Goal: Complete application form: Complete application form

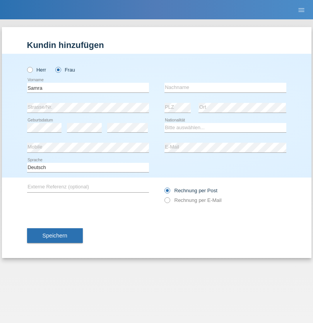
type input "Samra"
click at [225, 87] on input "text" at bounding box center [226, 88] width 122 height 10
type input "Muratovic"
select select "RS"
select select "C"
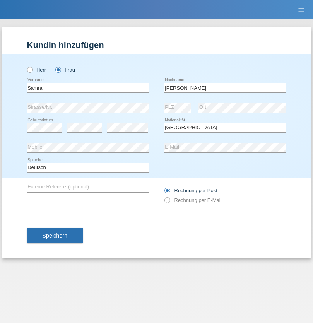
select select "03"
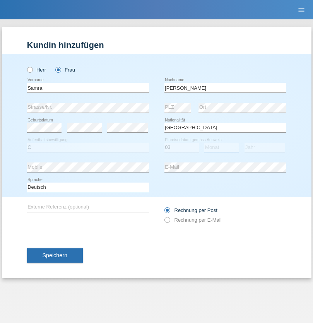
select select "04"
select select "2021"
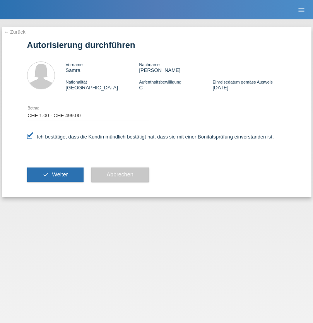
select select "1"
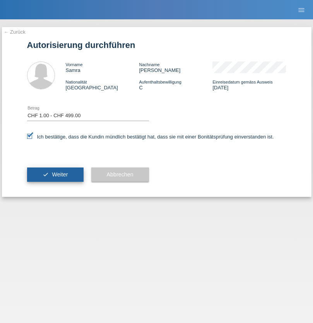
click at [55, 175] on span "Weiter" at bounding box center [60, 175] width 16 height 6
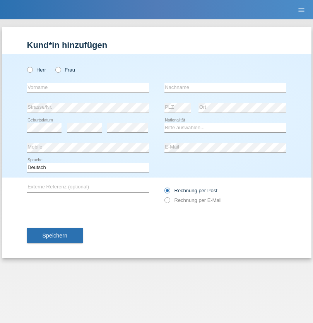
radio input "true"
click at [88, 87] on input "text" at bounding box center [88, 88] width 122 height 10
type input "Gaelle"
click at [225, 87] on input "text" at bounding box center [226, 88] width 122 height 10
type input "Guisolan"
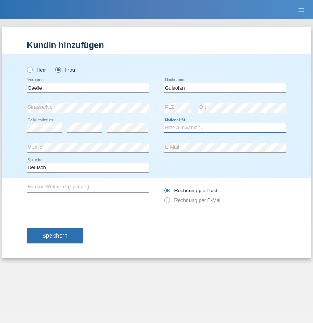
select select "CH"
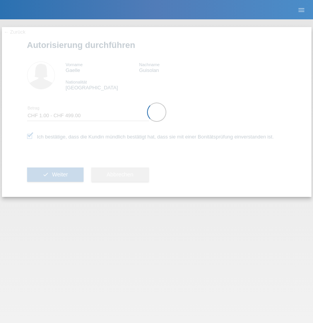
select select "1"
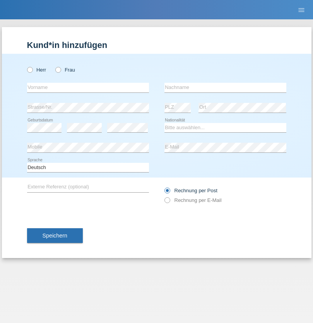
radio input "true"
click at [88, 87] on input "text" at bounding box center [88, 88] width 122 height 10
type input "[PERSON_NAME]"
click at [225, 87] on input "text" at bounding box center [226, 88] width 122 height 10
type input "Klos"
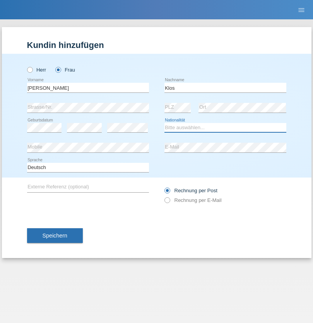
select select "PL"
select select "C"
select select "07"
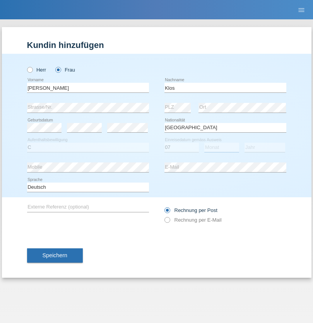
select select "04"
select select "1978"
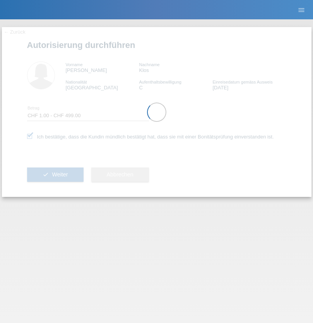
select select "1"
